Goal: Task Accomplishment & Management: Use online tool/utility

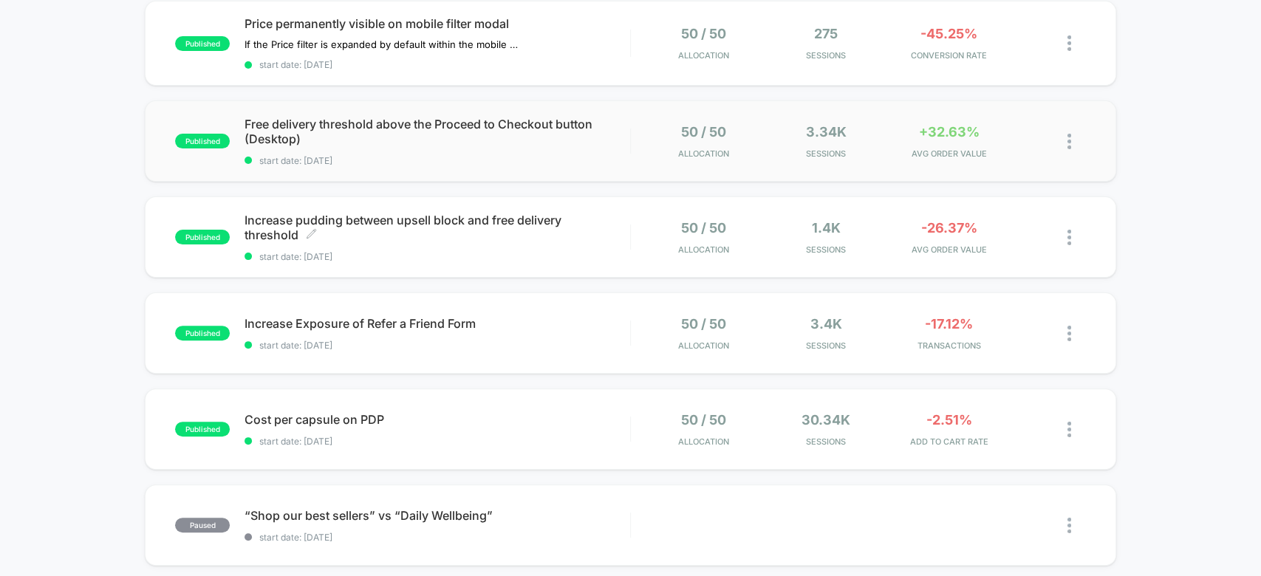
scroll to position [161, 0]
click at [947, 247] on span "AVG ORDER VALUE" at bounding box center [948, 249] width 115 height 10
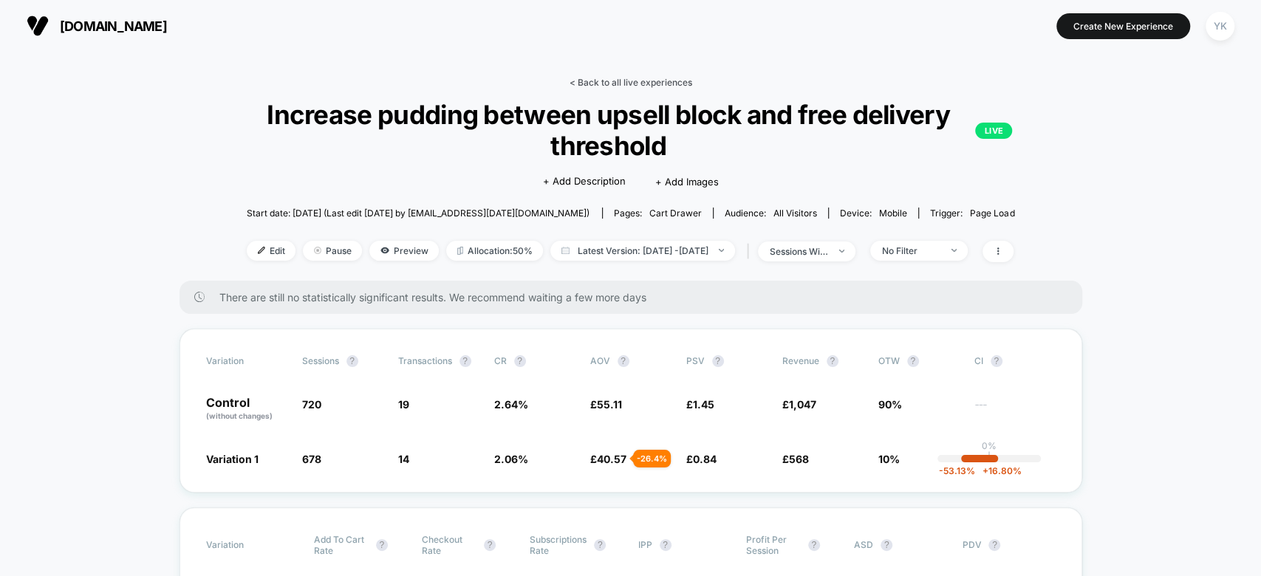
click at [605, 78] on link "< Back to all live experiences" at bounding box center [630, 82] width 123 height 11
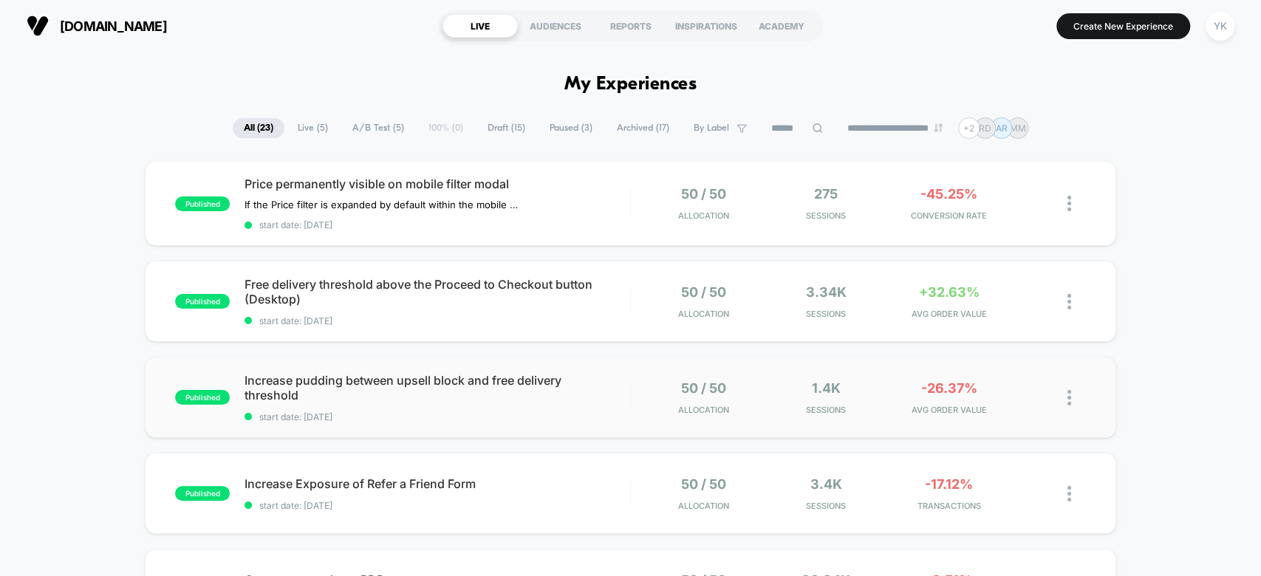
scroll to position [65, 0]
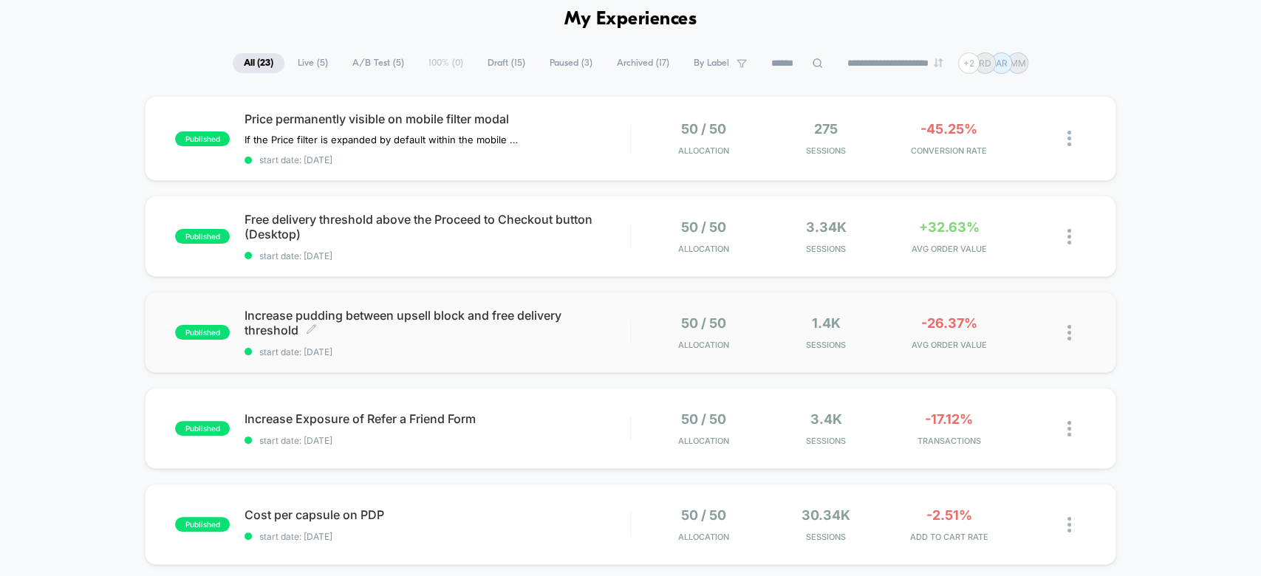
click at [419, 329] on span "Increase pudding between upsell block and free delivery threshold Click to edit…" at bounding box center [436, 323] width 385 height 30
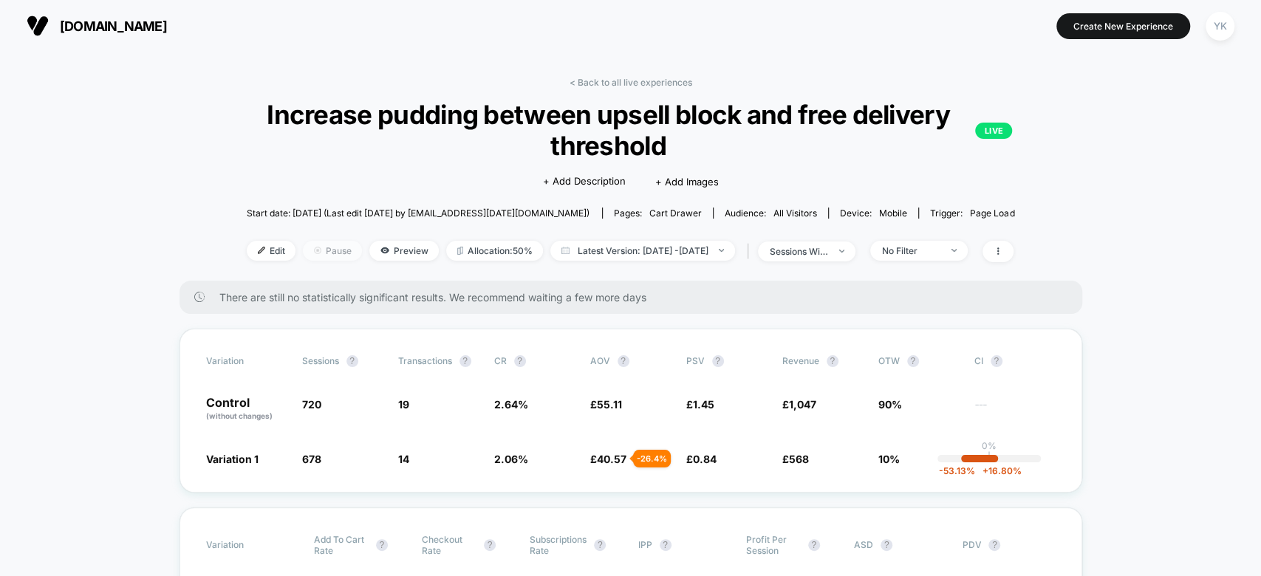
click at [319, 245] on span "Pause" at bounding box center [332, 251] width 59 height 20
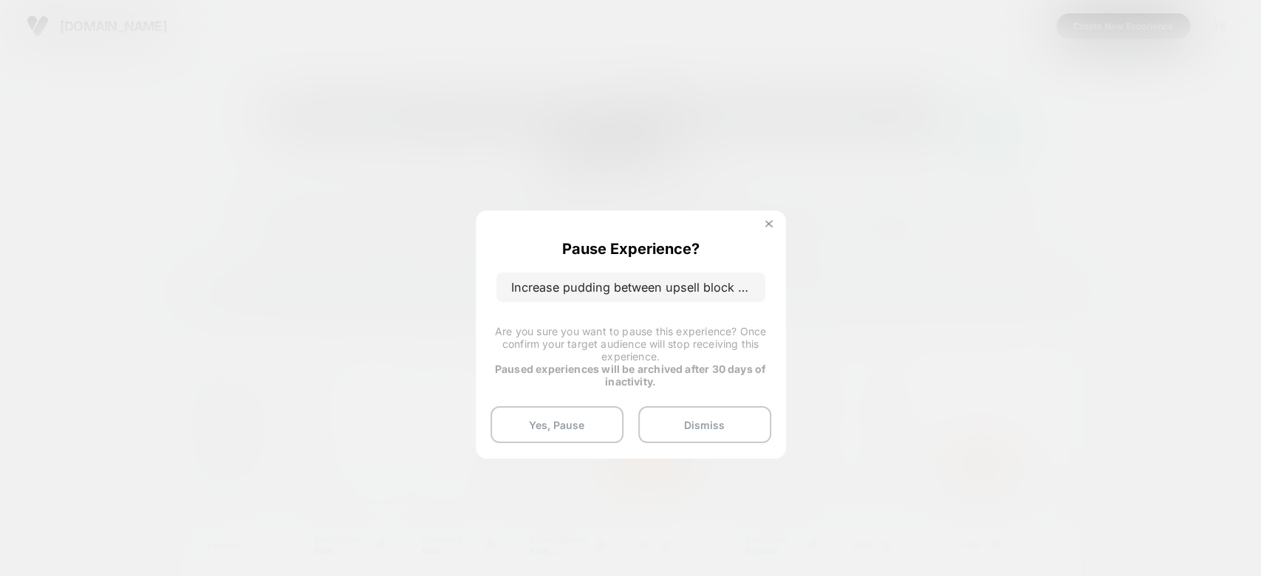
click at [763, 225] on button at bounding box center [769, 225] width 16 height 13
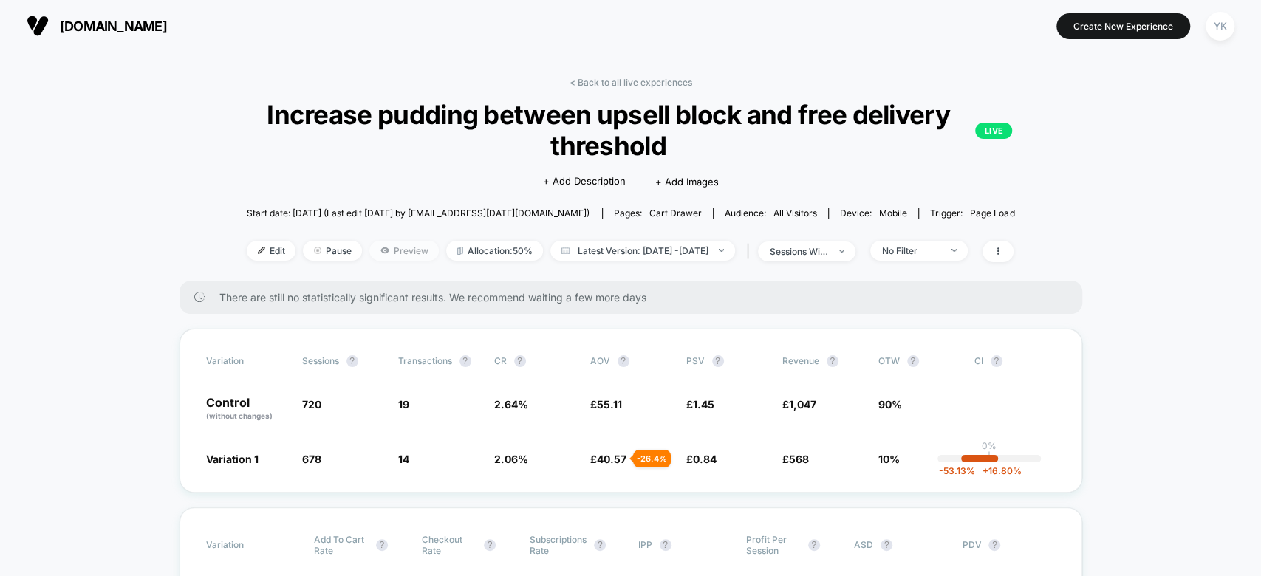
click at [399, 257] on span "Preview" at bounding box center [403, 251] width 69 height 20
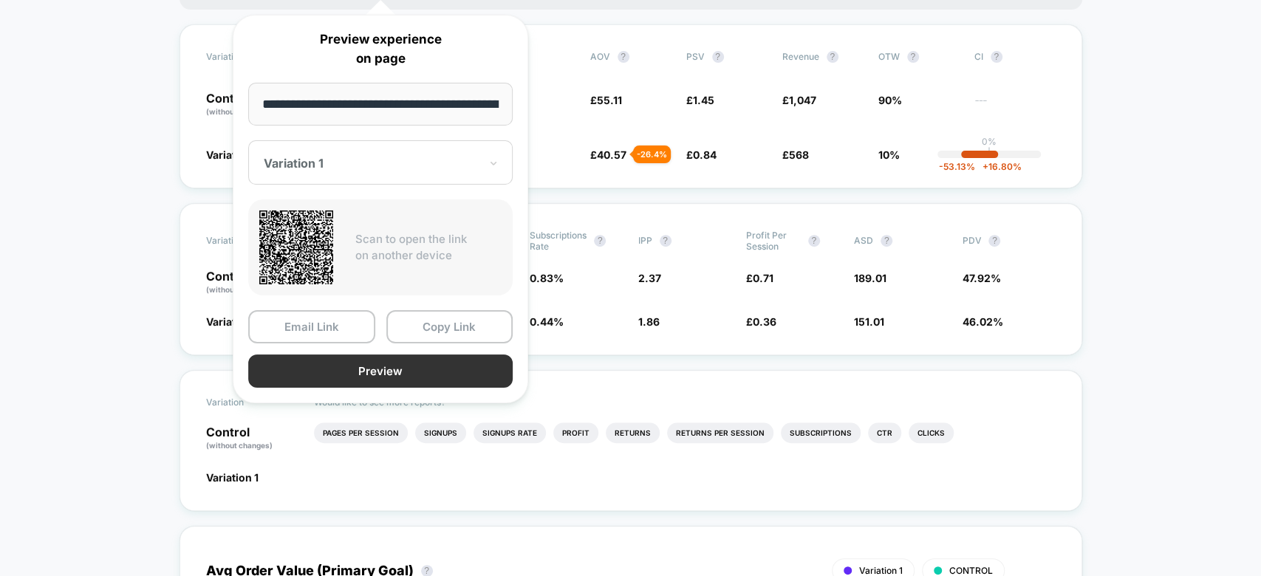
click at [475, 375] on button "Preview" at bounding box center [380, 370] width 264 height 33
